Goal: Find specific page/section: Locate a particular part of the current website

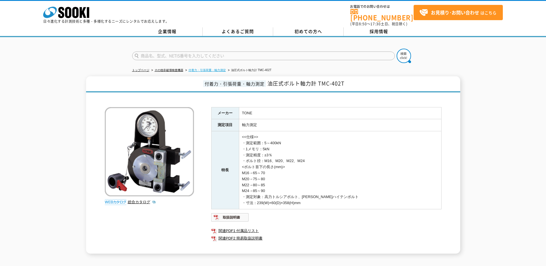
click at [217, 68] on link "付着力・引張荷重・軸力測定" at bounding box center [206, 69] width 37 height 3
click at [219, 67] on li "付着力・引張荷重・軸力測定" at bounding box center [205, 70] width 42 height 6
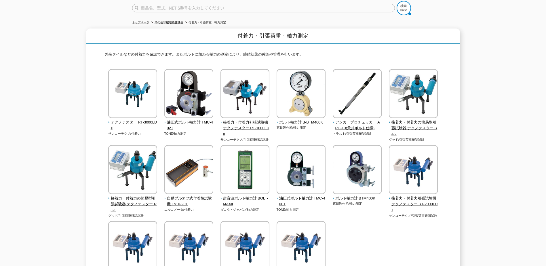
scroll to position [29, 0]
